Goal: Task Accomplishment & Management: Use online tool/utility

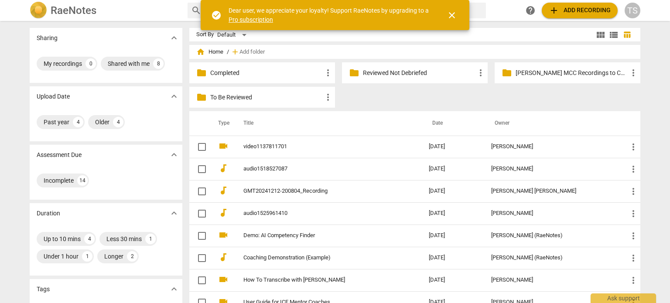
click at [378, 74] on p "Reviewed Not Debriefed" at bounding box center [419, 72] width 112 height 9
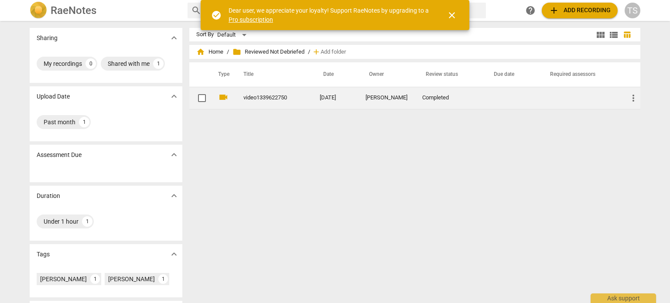
click at [633, 96] on span "more_vert" at bounding box center [633, 98] width 10 height 10
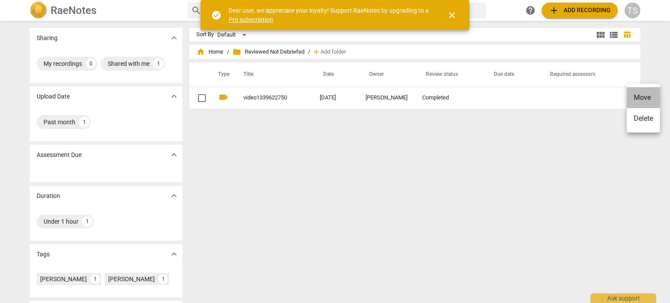
click at [634, 95] on li "Move" at bounding box center [643, 97] width 33 height 21
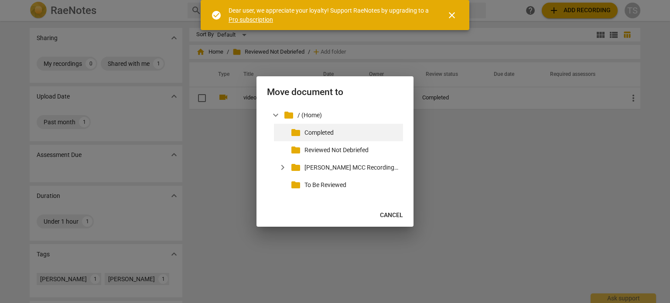
click at [313, 132] on p "Completed" at bounding box center [351, 132] width 95 height 9
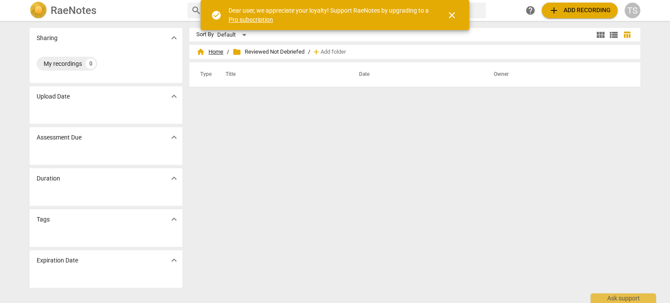
click at [211, 51] on span "home Home" at bounding box center [209, 52] width 27 height 9
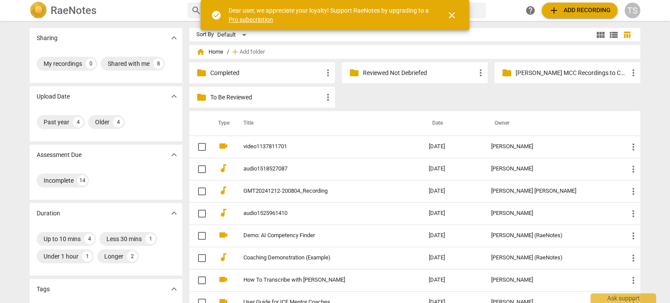
click at [283, 71] on p "Completed" at bounding box center [266, 72] width 112 height 9
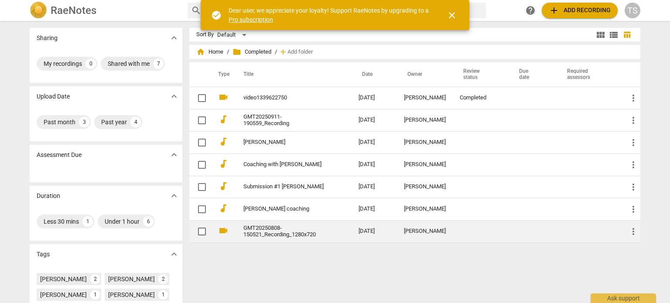
click at [289, 229] on link "GMT20250808-150521_Recording_1280x720" at bounding box center [285, 231] width 84 height 13
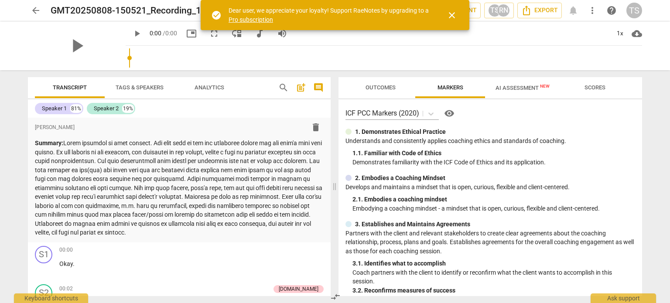
click at [258, 116] on div "Speaker 1 81% Speaker 2 19%" at bounding box center [179, 108] width 289 height 15
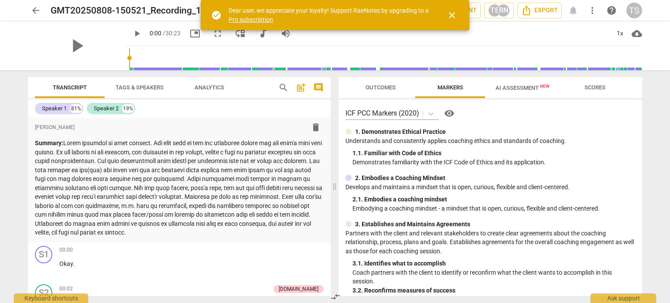
click at [523, 85] on span "AI Assessment New" at bounding box center [522, 88] width 54 height 7
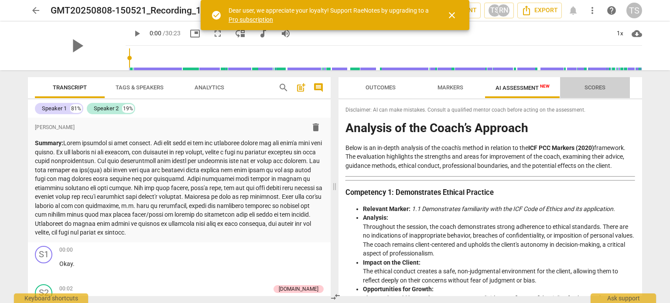
click at [595, 85] on span "Scores" at bounding box center [594, 87] width 21 height 7
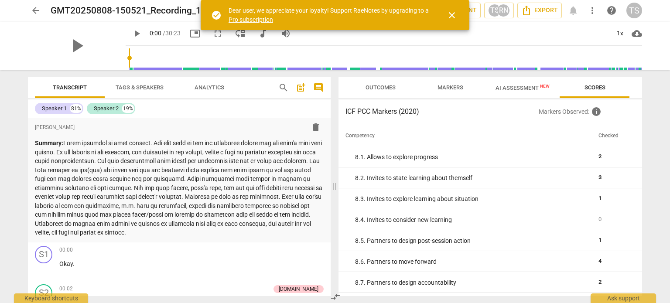
scroll to position [836, 0]
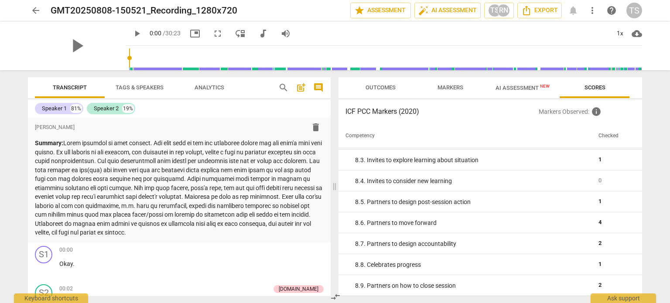
click at [318, 87] on span "comment" at bounding box center [318, 87] width 10 height 10
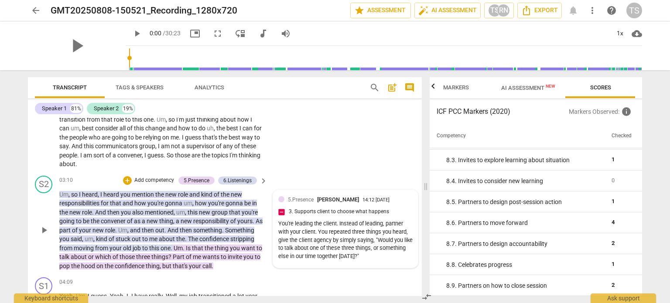
scroll to position [458, 0]
